Goal: Task Accomplishment & Management: Complete application form

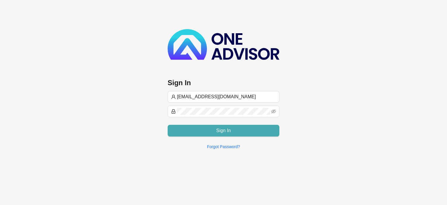
type input "[EMAIL_ADDRESS][DOMAIN_NAME]"
click at [227, 130] on span "Sign In" at bounding box center [223, 130] width 15 height 7
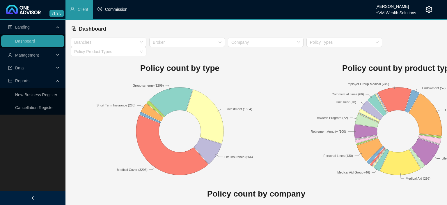
click at [110, 10] on span "Commission" at bounding box center [116, 9] width 22 height 5
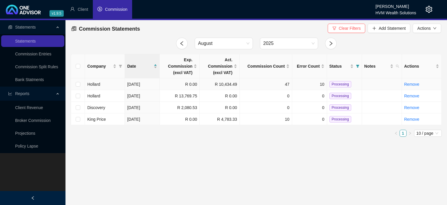
click at [147, 86] on td "[DATE]" at bounding box center [142, 84] width 35 height 12
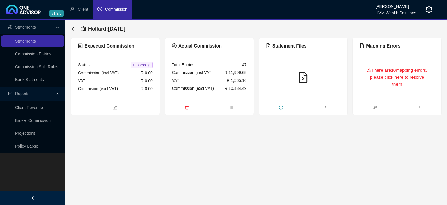
click at [380, 87] on div "There are 10 mapping errors, please click here to resolve them" at bounding box center [397, 77] width 75 height 33
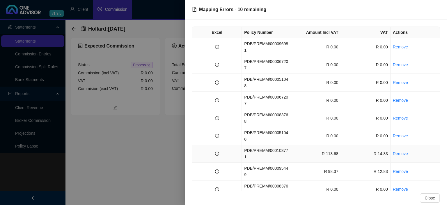
click at [273, 145] on td "PDB/PREMM/000103771" at bounding box center [266, 154] width 49 height 18
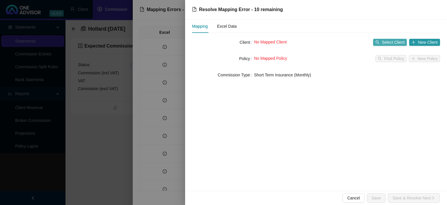
click at [383, 45] on span "Select Client" at bounding box center [393, 42] width 23 height 6
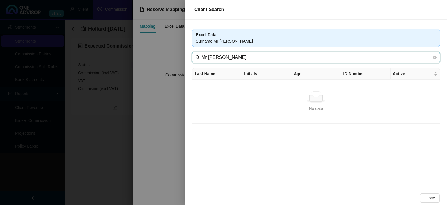
drag, startPoint x: 212, startPoint y: 56, endPoint x: 97, endPoint y: 52, distance: 115.0
click at [201, 54] on input "Mr [PERSON_NAME]" at bounding box center [316, 57] width 231 height 7
type input "[PERSON_NAME]"
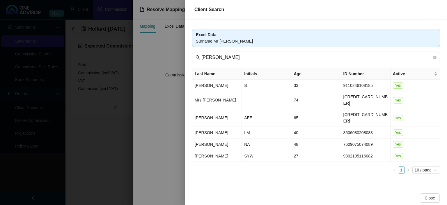
click at [111, 161] on div at bounding box center [223, 102] width 447 height 205
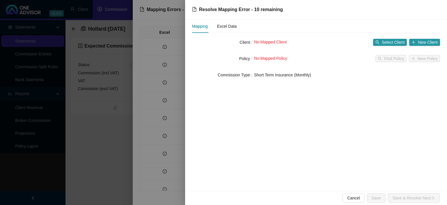
click at [159, 177] on div at bounding box center [223, 102] width 447 height 205
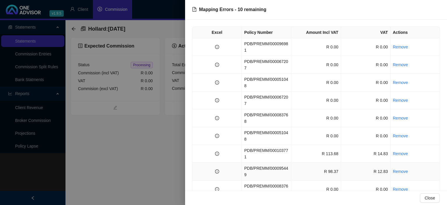
click at [268, 162] on td "PDB/PREMM/000095449" at bounding box center [266, 171] width 49 height 18
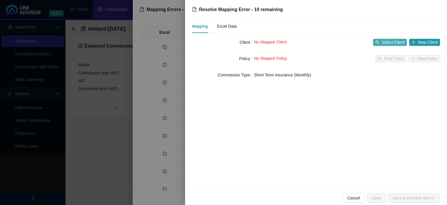
click at [384, 39] on button "Select Client" at bounding box center [390, 42] width 34 height 7
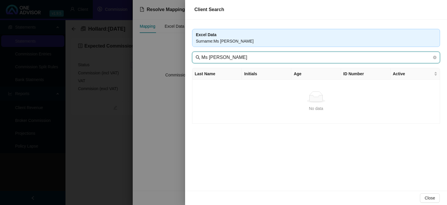
drag, startPoint x: 210, startPoint y: 58, endPoint x: 115, endPoint y: 56, distance: 95.2
click at [201, 56] on input "Ms [PERSON_NAME]" at bounding box center [316, 57] width 231 height 7
type input "[PERSON_NAME]"
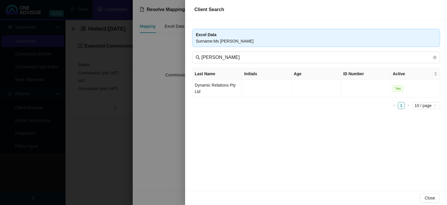
click at [96, 156] on div at bounding box center [223, 102] width 447 height 205
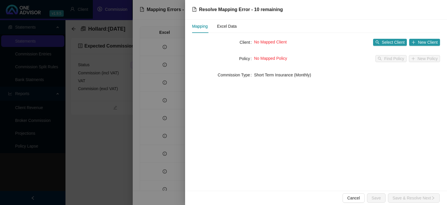
click at [98, 153] on div at bounding box center [223, 102] width 447 height 205
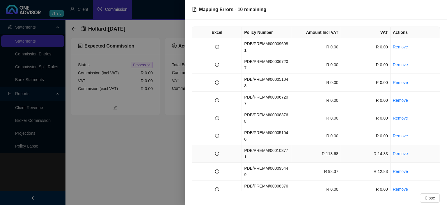
click at [311, 145] on td "R 113.68" at bounding box center [315, 154] width 49 height 18
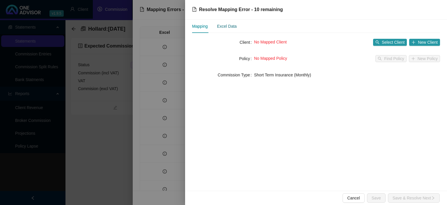
click at [224, 23] on div "Excel Data" at bounding box center [227, 26] width 20 height 6
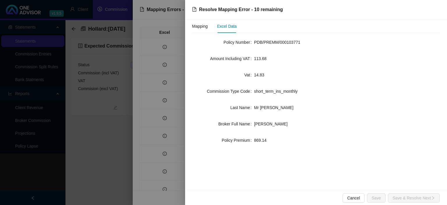
click at [151, 182] on div at bounding box center [223, 102] width 447 height 205
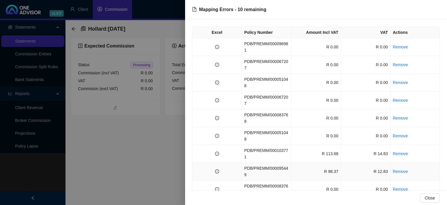
click at [314, 162] on td "R 98.37" at bounding box center [315, 171] width 49 height 18
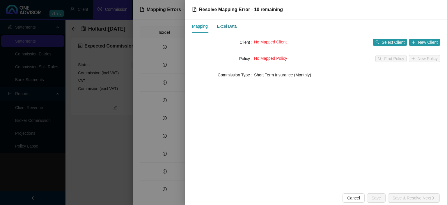
click at [232, 25] on div "Excel Data" at bounding box center [227, 26] width 20 height 6
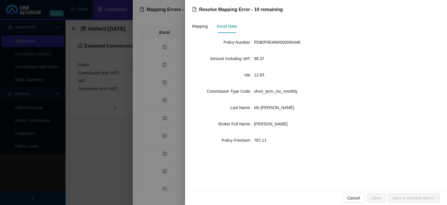
click at [136, 169] on div at bounding box center [223, 102] width 447 height 205
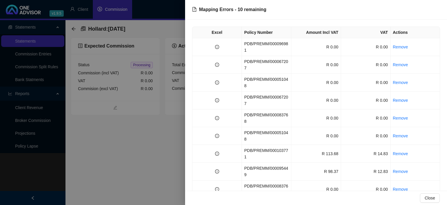
click at [136, 169] on div at bounding box center [223, 102] width 447 height 205
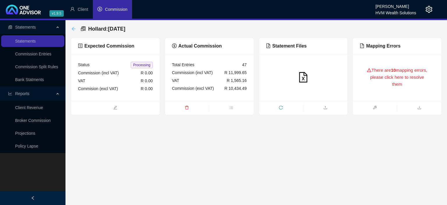
click at [73, 30] on icon "arrow-left" at bounding box center [74, 29] width 4 height 4
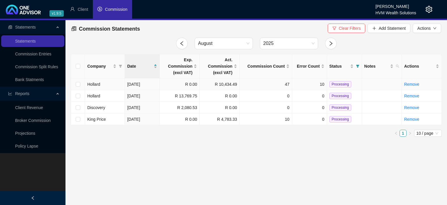
click at [218, 84] on td "R 10,434.49" at bounding box center [220, 84] width 40 height 12
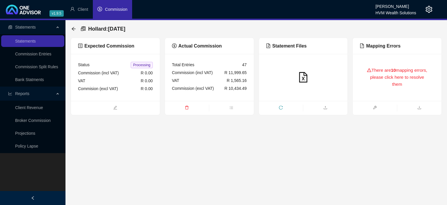
click at [396, 79] on div "There are 10 mapping errors, please click here to resolve them" at bounding box center [397, 77] width 75 height 33
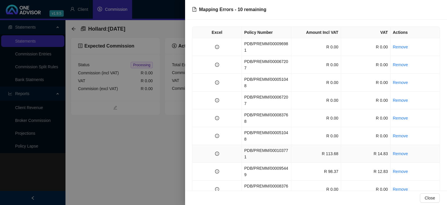
click at [282, 145] on td "PDB/PREMM/000103771" at bounding box center [266, 154] width 49 height 18
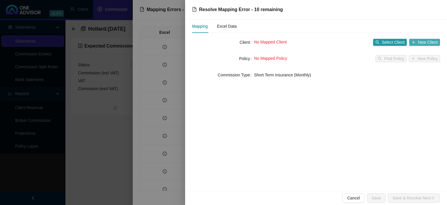
click at [422, 42] on span "New Client" at bounding box center [428, 42] width 20 height 6
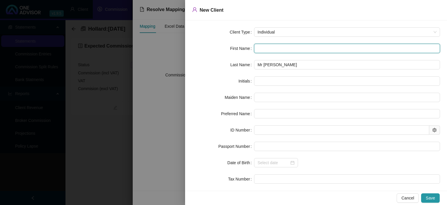
click at [265, 47] on input "text" at bounding box center [347, 48] width 186 height 9
type input "A"
type input "Al"
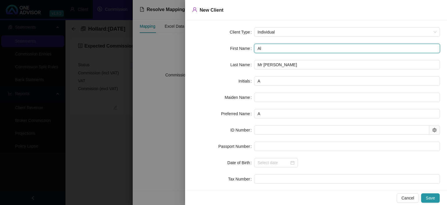
type input "Al"
type input "Ala"
type input "[PERSON_NAME]"
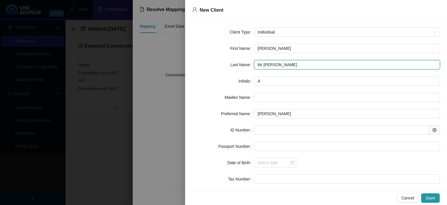
drag, startPoint x: 266, startPoint y: 64, endPoint x: 216, endPoint y: 64, distance: 50.1
click at [254, 64] on input "Mr [PERSON_NAME]" at bounding box center [347, 64] width 186 height 9
type input "[PERSON_NAME]"
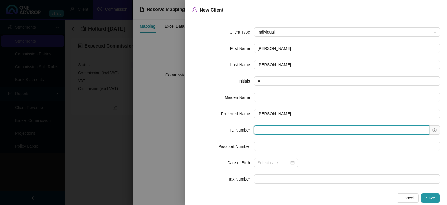
click at [274, 128] on input "text" at bounding box center [341, 129] width 175 height 9
paste input "7312035051087"
type input "7312035051087"
type input "[DATE]"
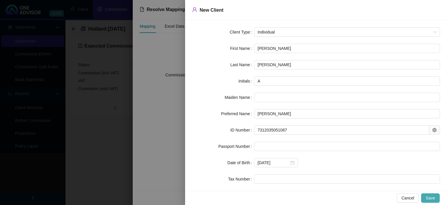
click at [435, 193] on button "Save" at bounding box center [430, 197] width 19 height 9
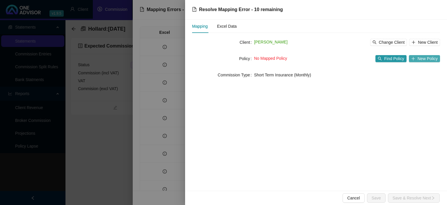
click at [417, 61] on button "New Policy" at bounding box center [424, 58] width 31 height 7
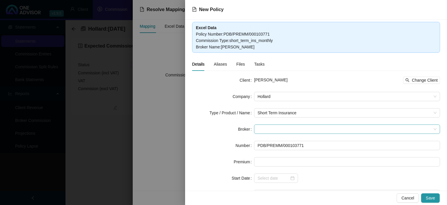
click at [265, 127] on span at bounding box center [347, 129] width 179 height 9
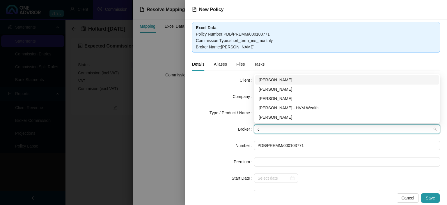
type input "ch"
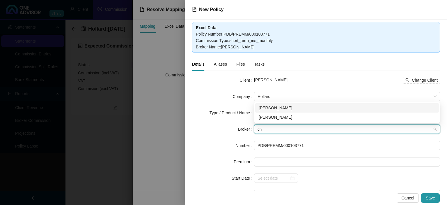
click at [276, 108] on div "[PERSON_NAME]" at bounding box center [347, 107] width 177 height 6
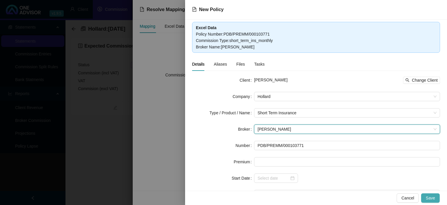
click at [427, 195] on button "Save" at bounding box center [430, 197] width 19 height 9
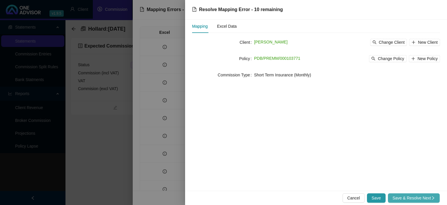
click at [426, 196] on span "Save & Resolve Next" at bounding box center [414, 197] width 42 height 6
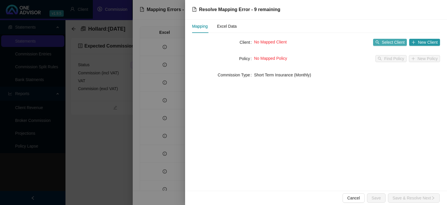
click at [384, 41] on span "Select Client" at bounding box center [393, 42] width 23 height 6
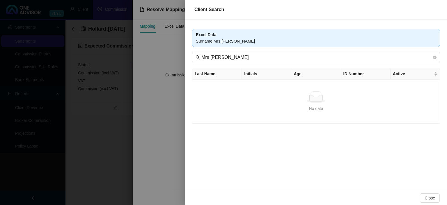
click at [146, 161] on div at bounding box center [223, 102] width 447 height 205
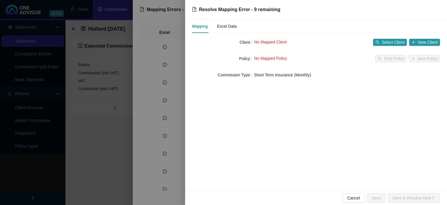
click at [146, 161] on div at bounding box center [223, 102] width 447 height 205
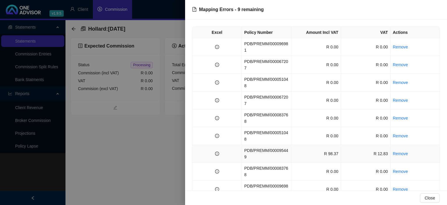
click at [299, 145] on td "R 98.37" at bounding box center [315, 154] width 49 height 18
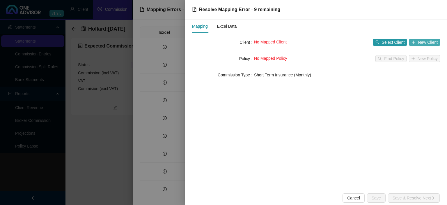
click at [417, 41] on button "New Client" at bounding box center [424, 42] width 31 height 7
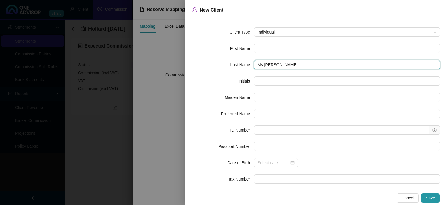
drag, startPoint x: 266, startPoint y: 63, endPoint x: 211, endPoint y: 63, distance: 55.0
click at [254, 63] on input "Ms [PERSON_NAME]" at bounding box center [347, 64] width 186 height 9
type input "[PERSON_NAME]"
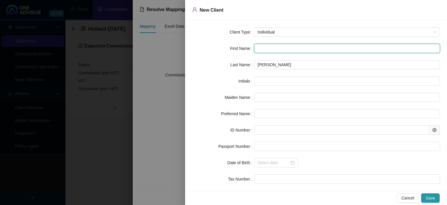
click at [268, 52] on input "text" at bounding box center [347, 48] width 186 height 9
type input "L"
type input "Li"
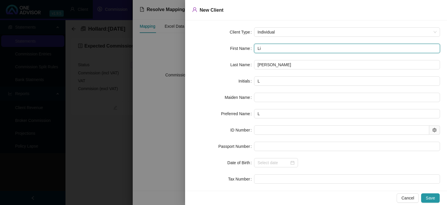
type input "Li"
type input "[PERSON_NAME]"
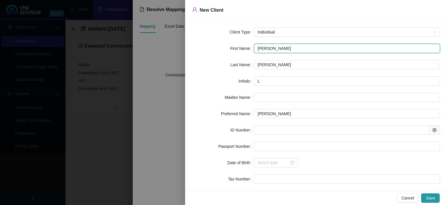
type input "[PERSON_NAME]"
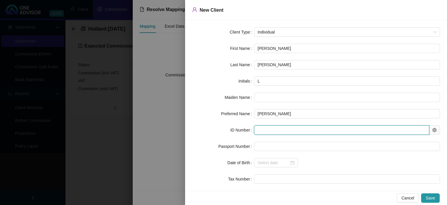
click at [269, 133] on input "text" at bounding box center [341, 129] width 175 height 9
paste input "[CREDIT_CARD_NUMBER]"
type input "[CREDIT_CARD_NUMBER]"
type input "[DATE]"
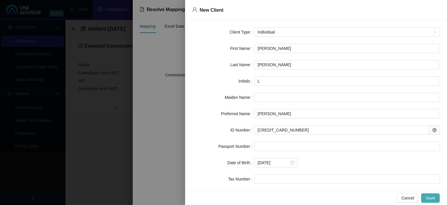
click at [436, 199] on button "Save" at bounding box center [430, 197] width 19 height 9
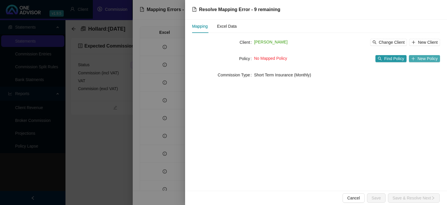
click at [414, 59] on icon "plus" at bounding box center [413, 58] width 4 height 4
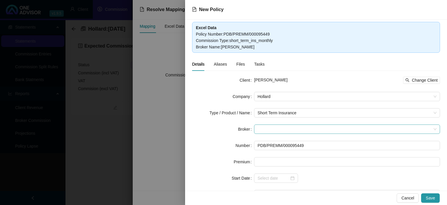
click at [267, 130] on span at bounding box center [347, 129] width 179 height 9
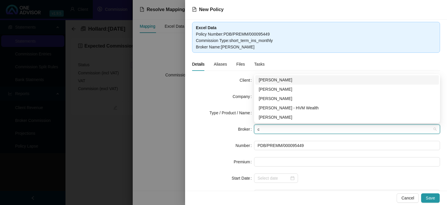
type input "ch"
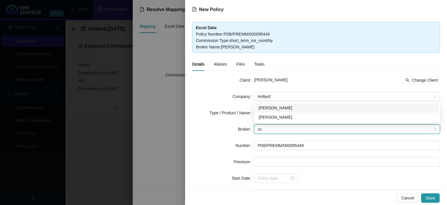
click at [273, 108] on div "[PERSON_NAME]" at bounding box center [347, 107] width 177 height 6
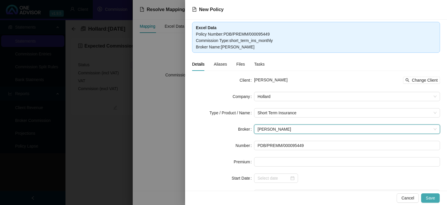
click at [432, 196] on span "Save" at bounding box center [430, 197] width 9 height 6
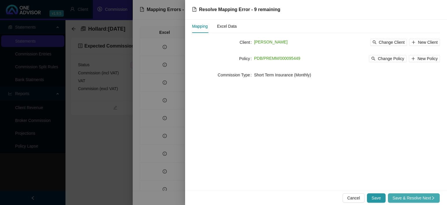
click at [431, 195] on span "Save & Resolve Next" at bounding box center [414, 197] width 42 height 6
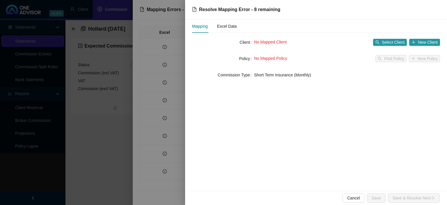
click at [166, 178] on div at bounding box center [223, 102] width 447 height 205
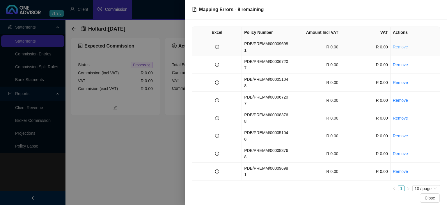
click at [399, 45] on link "Remove" at bounding box center [400, 47] width 15 height 5
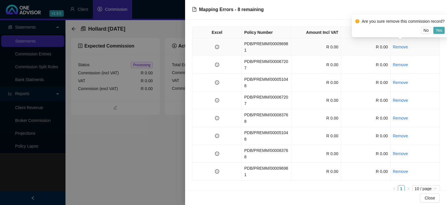
click at [436, 32] on span "Yes" at bounding box center [439, 30] width 7 height 6
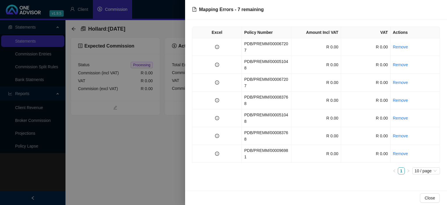
click at [403, 45] on link "Remove" at bounding box center [400, 47] width 15 height 5
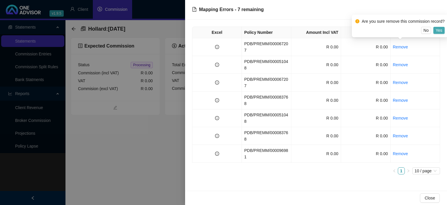
click at [439, 32] on span "Yes" at bounding box center [439, 30] width 7 height 6
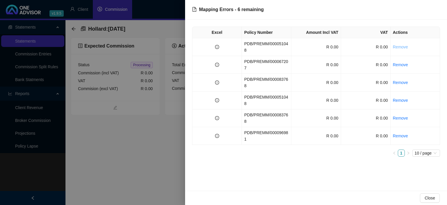
click at [403, 45] on link "Remove" at bounding box center [400, 47] width 15 height 5
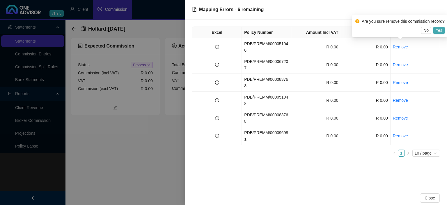
click at [438, 32] on span "Yes" at bounding box center [439, 30] width 7 height 6
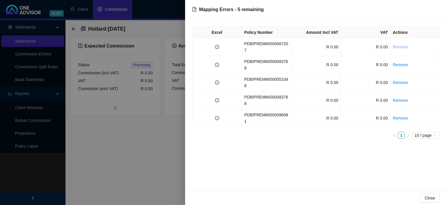
click at [400, 45] on link "Remove" at bounding box center [400, 47] width 15 height 5
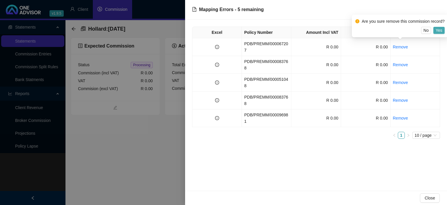
click at [438, 31] on span "Yes" at bounding box center [439, 30] width 7 height 6
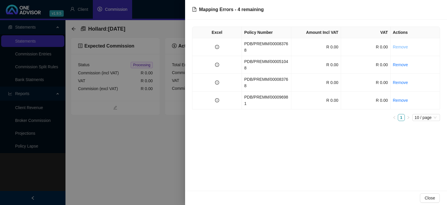
click at [400, 45] on link "Remove" at bounding box center [400, 47] width 15 height 5
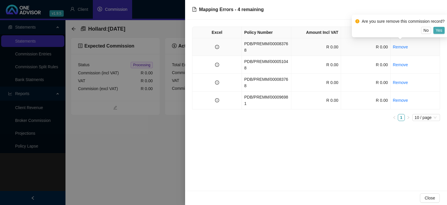
click at [435, 31] on button "Yes" at bounding box center [438, 30] width 11 height 7
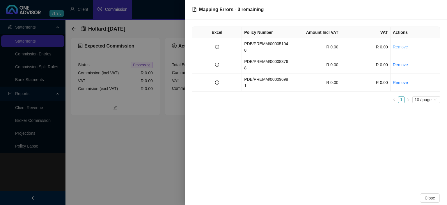
click at [403, 45] on link "Remove" at bounding box center [400, 47] width 15 height 5
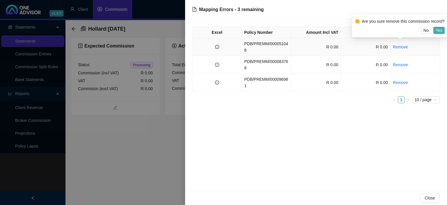
click at [438, 31] on span "Yes" at bounding box center [439, 30] width 7 height 6
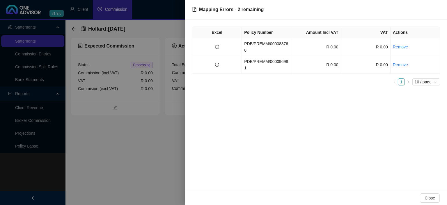
click at [403, 45] on link "Remove" at bounding box center [400, 47] width 15 height 5
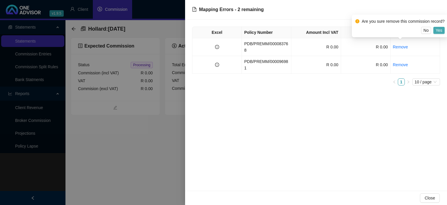
click at [437, 32] on span "Yes" at bounding box center [439, 30] width 7 height 6
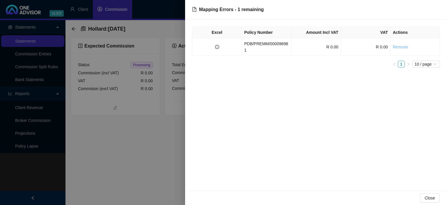
click at [404, 45] on link "Remove" at bounding box center [400, 47] width 15 height 5
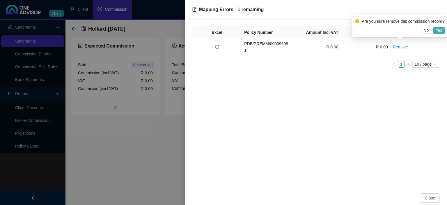
click at [438, 31] on span "Yes" at bounding box center [439, 30] width 7 height 6
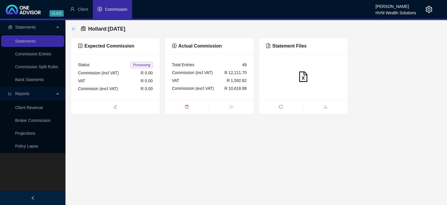
click at [74, 29] on icon "arrow-left" at bounding box center [73, 28] width 5 height 5
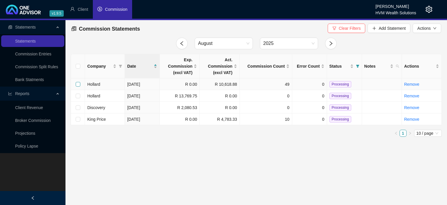
click at [77, 84] on input "checkbox" at bounding box center [78, 84] width 5 height 5
checkbox input "true"
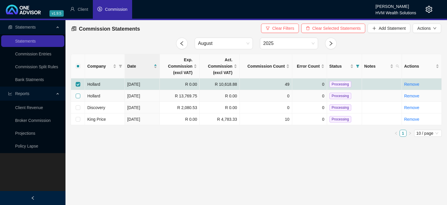
click at [78, 95] on input "checkbox" at bounding box center [78, 95] width 5 height 5
checkbox input "true"
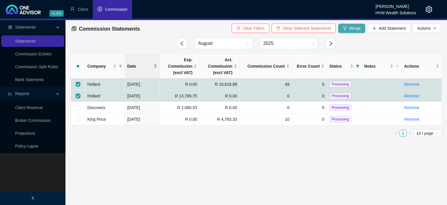
click at [345, 33] on button "Merge" at bounding box center [351, 28] width 27 height 9
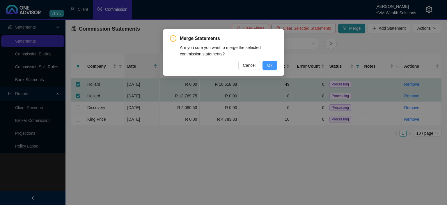
click at [267, 63] on button "Ok" at bounding box center [270, 65] width 15 height 9
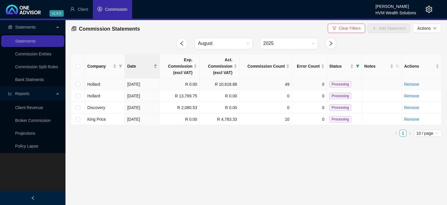
checkbox input "false"
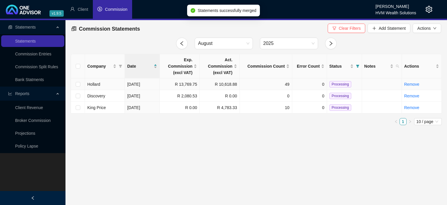
click at [332, 82] on span "Processing" at bounding box center [340, 84] width 22 height 6
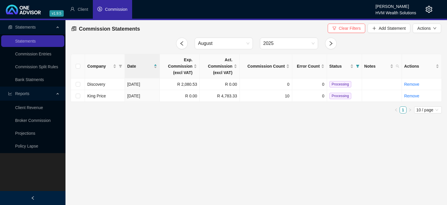
click at [431, 10] on icon "setting" at bounding box center [429, 9] width 7 height 7
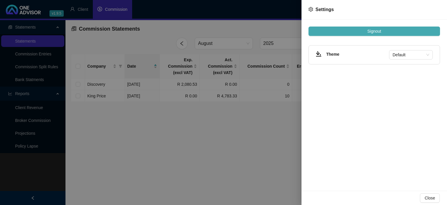
click at [375, 30] on span "Signout" at bounding box center [374, 31] width 14 height 6
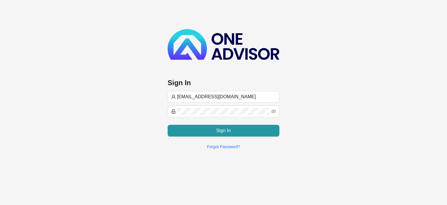
type input "[EMAIL_ADDRESS][DOMAIN_NAME]"
